Goal: Task Accomplishment & Management: Complete application form

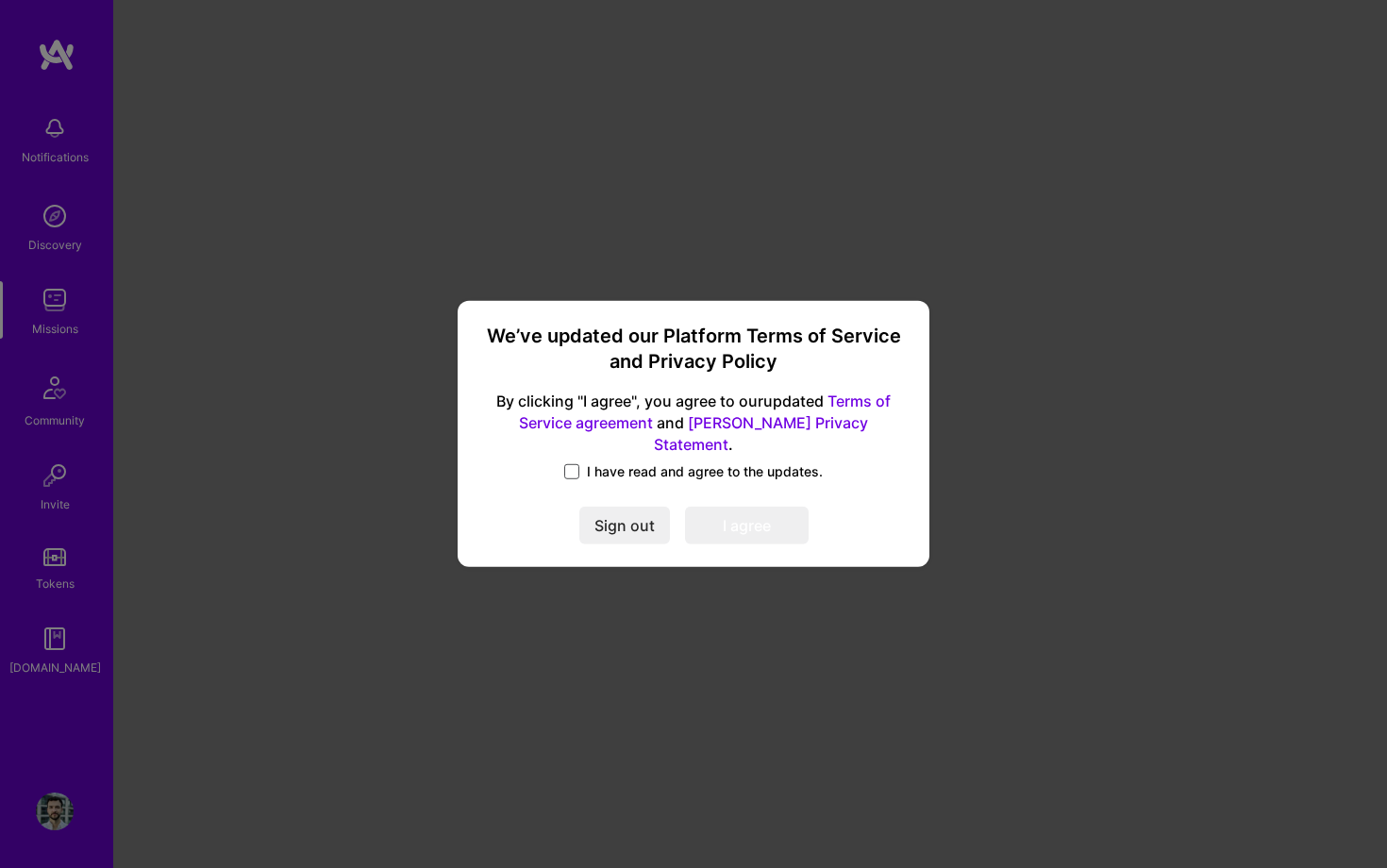
click at [579, 464] on span at bounding box center [571, 471] width 15 height 15
click at [0, 0] on input "I have read and agree to the updates." at bounding box center [0, 0] width 0 height 0
click at [737, 511] on button "I agree" at bounding box center [746, 526] width 124 height 38
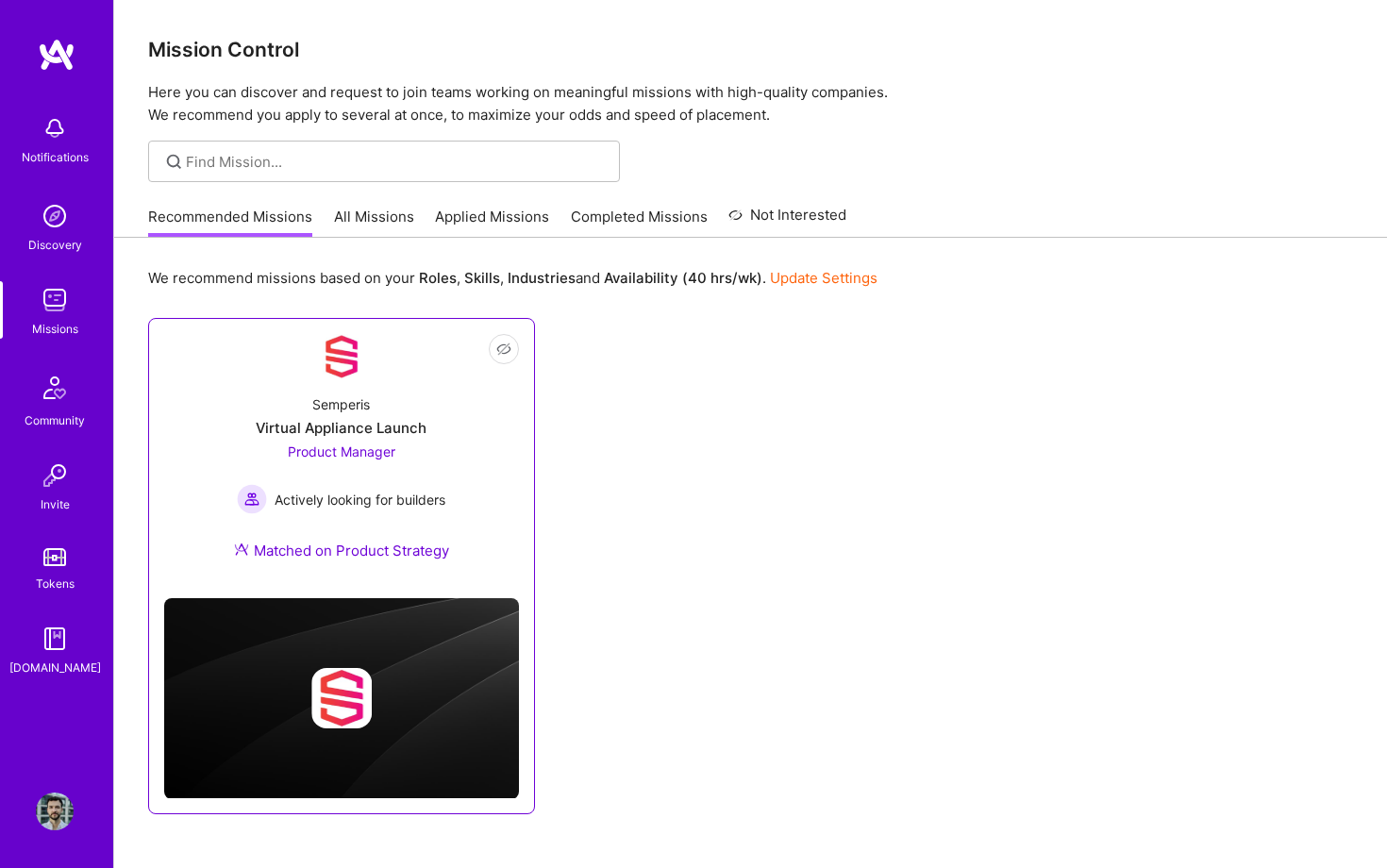
click at [456, 474] on div "Semperis Virtual Appliance Launch Product Manager Actively looking for builders…" at bounding box center [341, 480] width 355 height 204
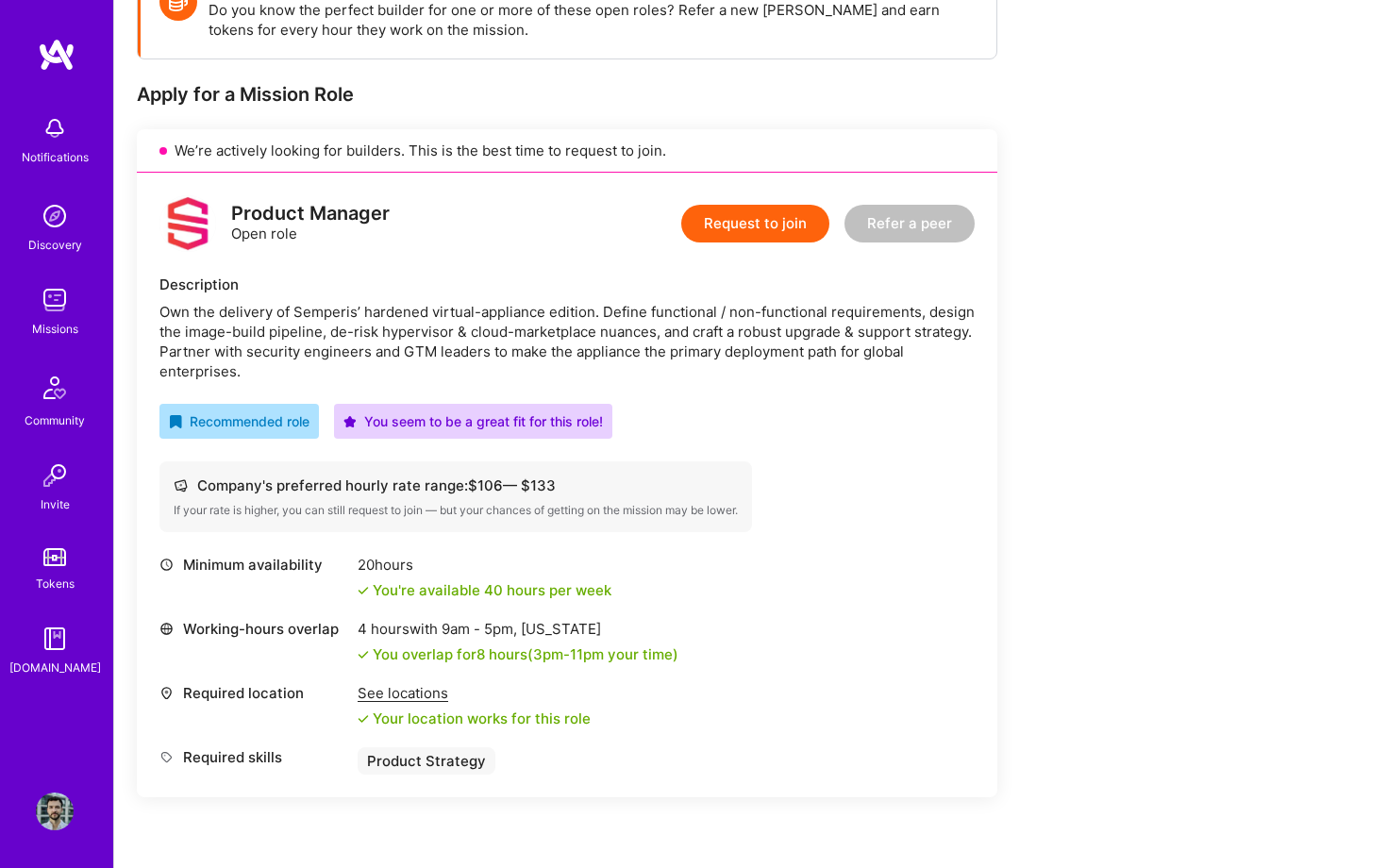
scroll to position [314, 0]
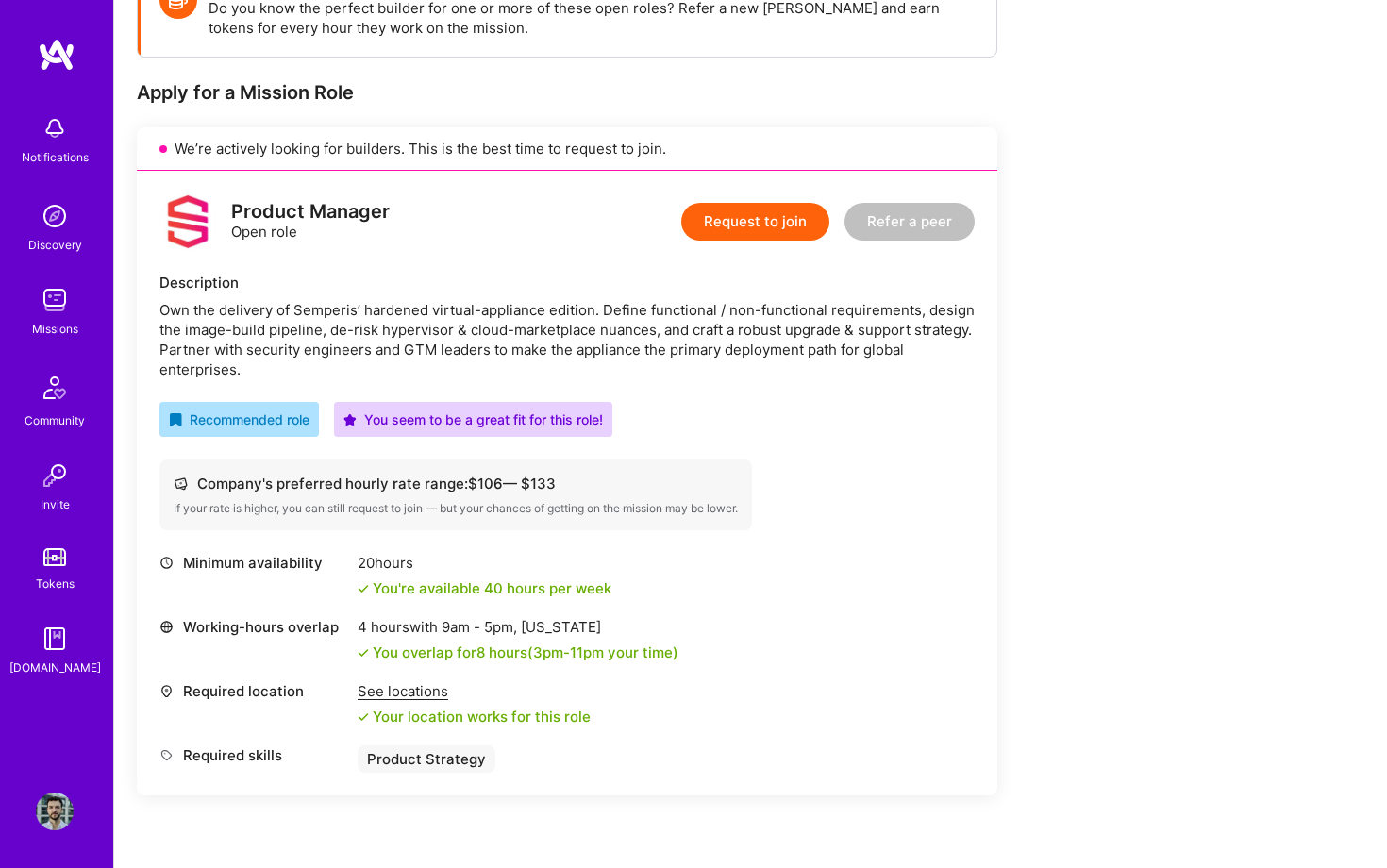
click at [748, 213] on button "Request to join" at bounding box center [755, 222] width 148 height 38
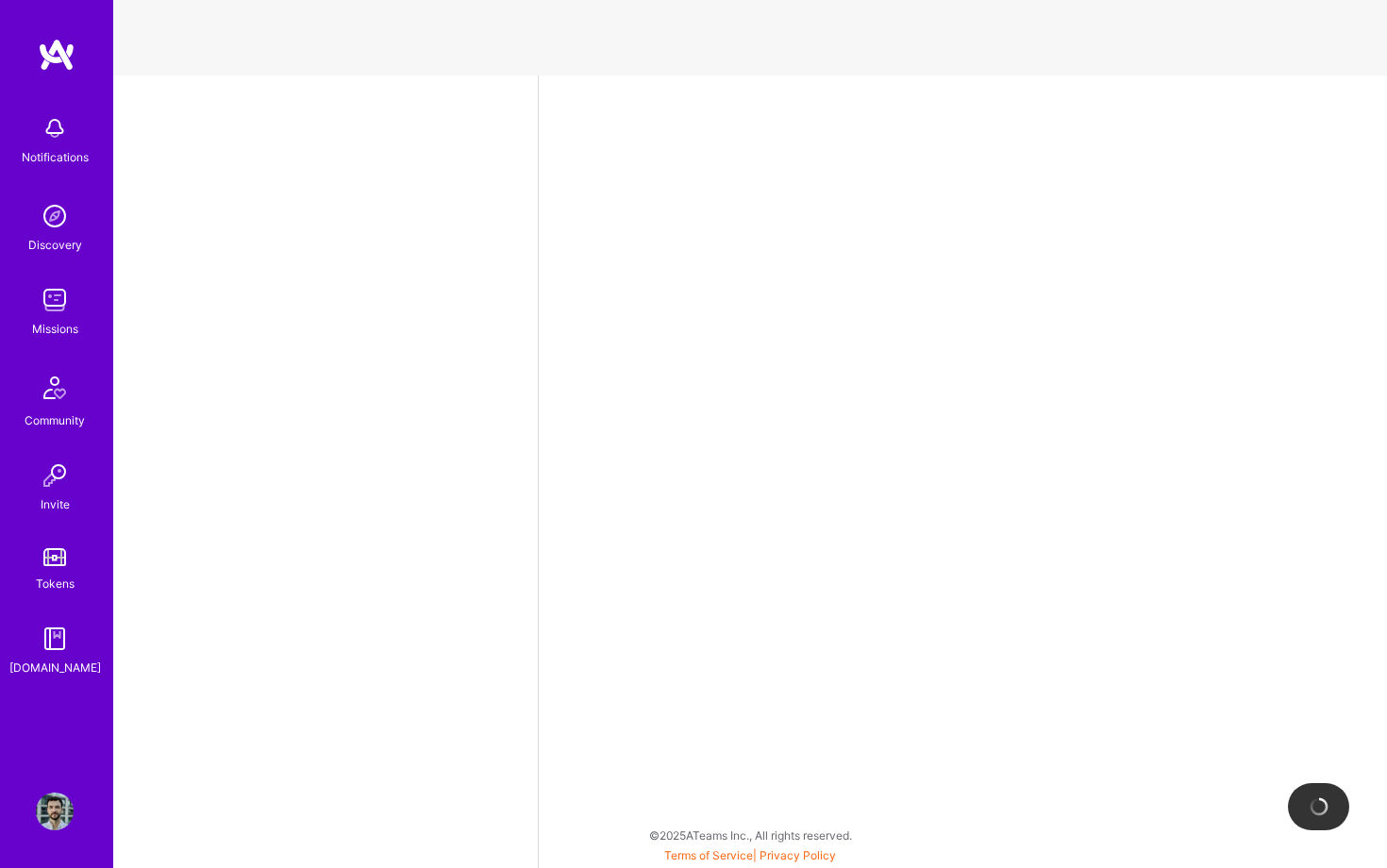
select select "PL"
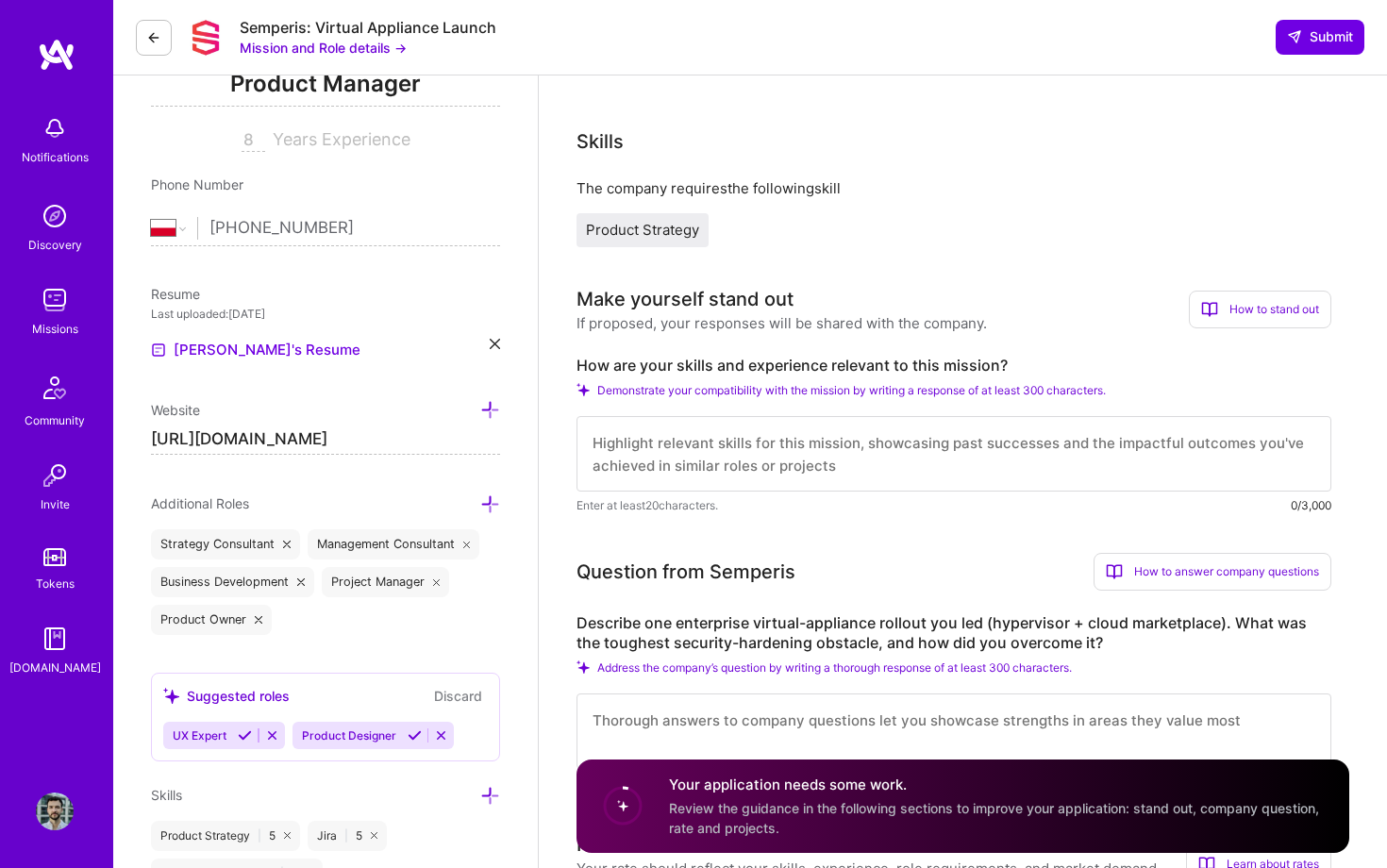
scroll to position [294, 0]
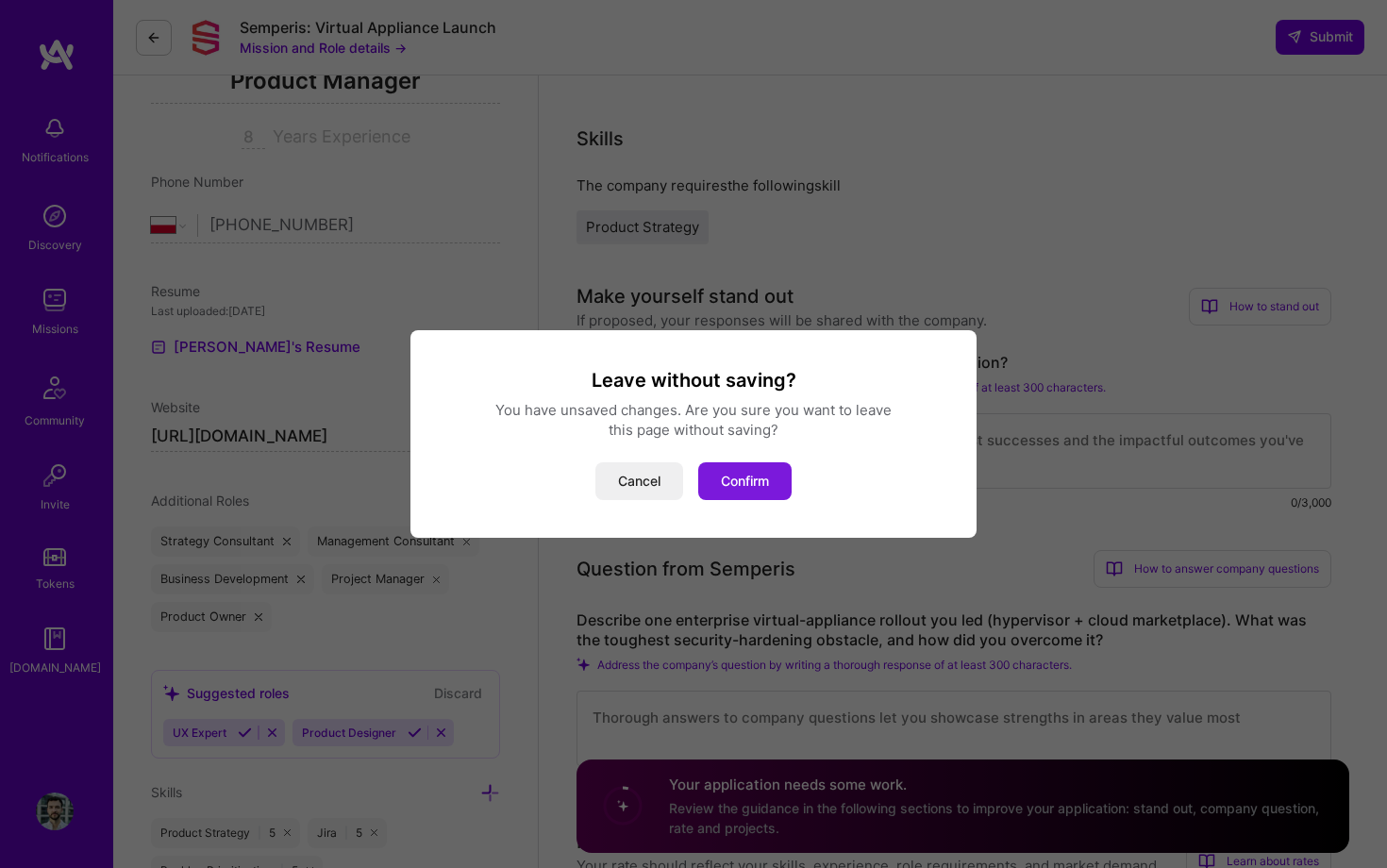
click at [722, 472] on button "Confirm" at bounding box center [745, 480] width 94 height 38
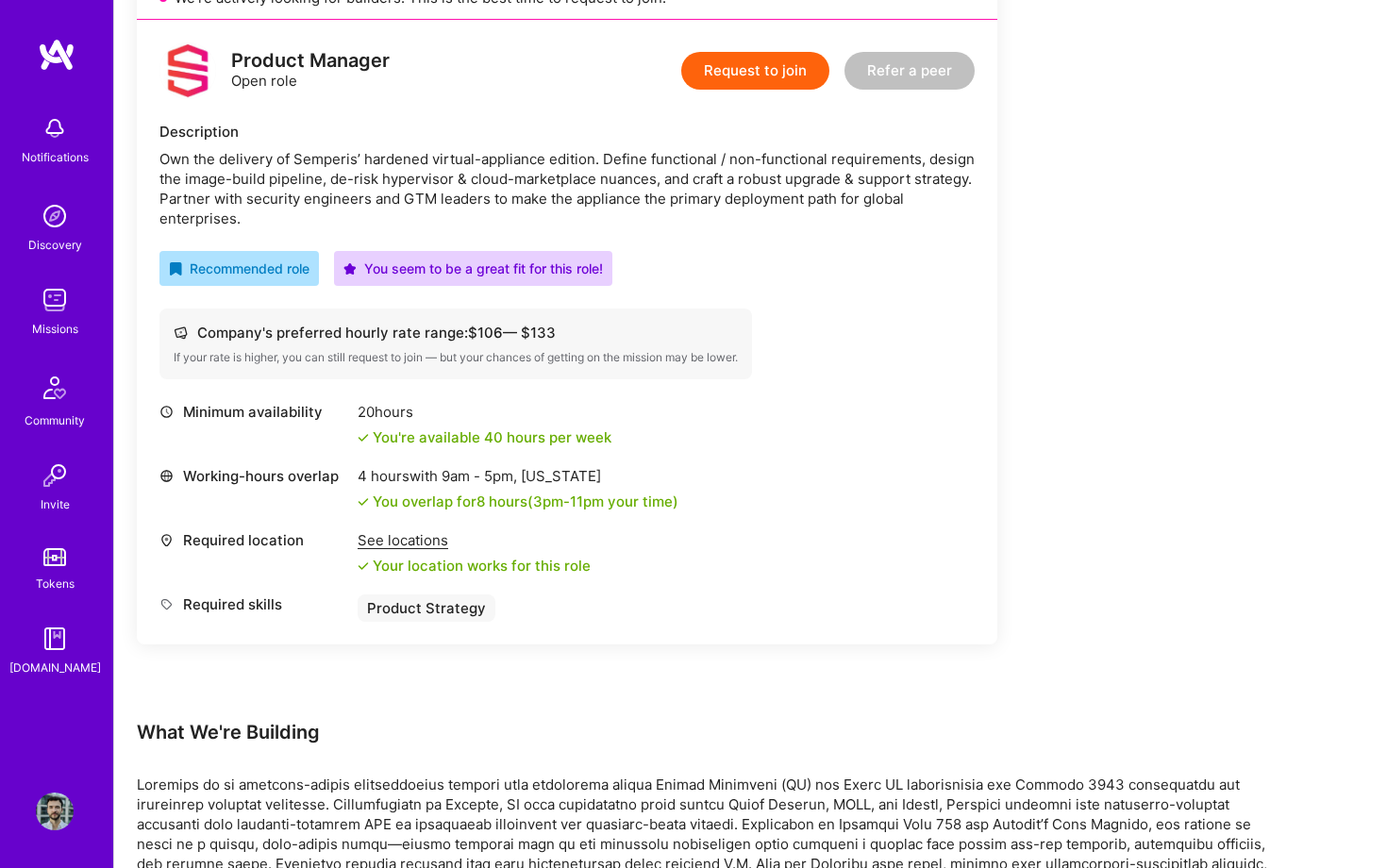
scroll to position [1070, 0]
